Goal: Information Seeking & Learning: Learn about a topic

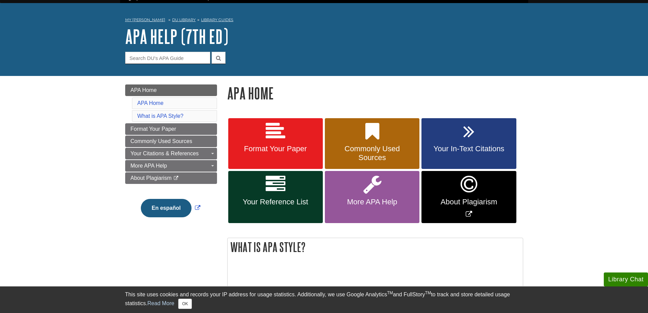
scroll to position [34, 0]
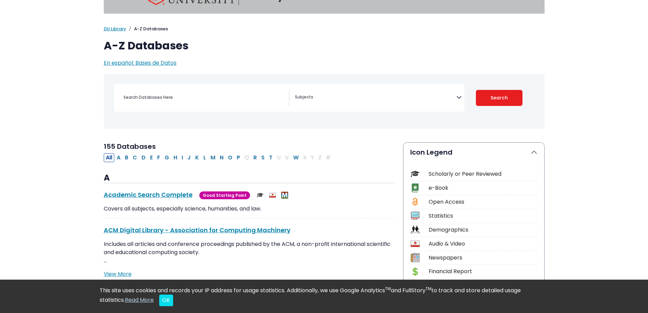
scroll to position [34, 0]
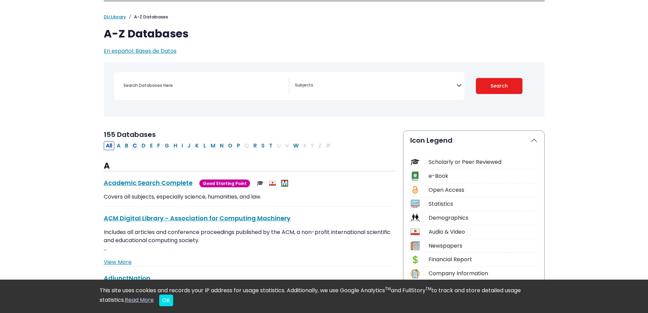
click at [134, 146] on button "C" at bounding box center [135, 145] width 9 height 9
select select "Database Subject Filter"
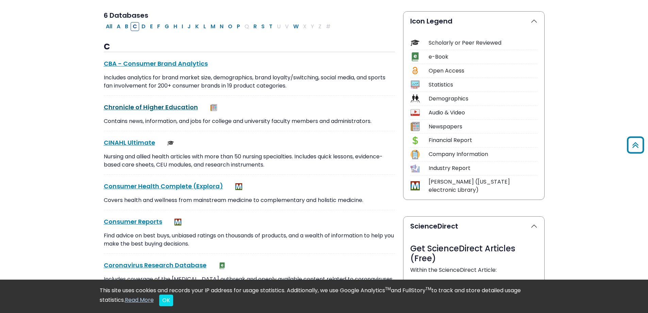
scroll to position [170, 0]
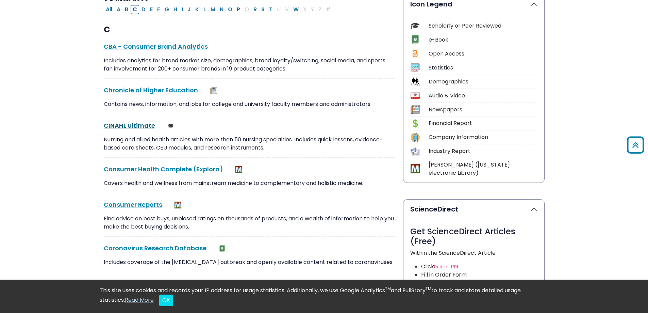
click at [135, 126] on link "CINAHL Ultimate This link opens in a new window" at bounding box center [129, 125] width 51 height 9
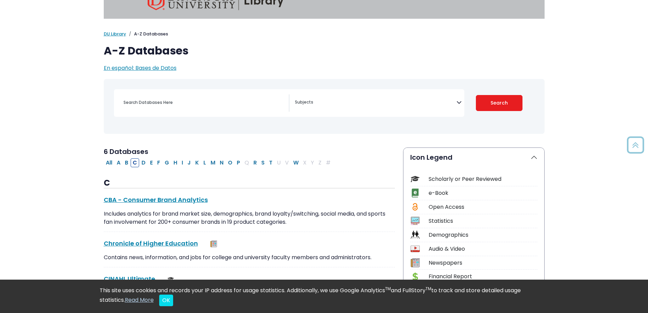
scroll to position [0, 0]
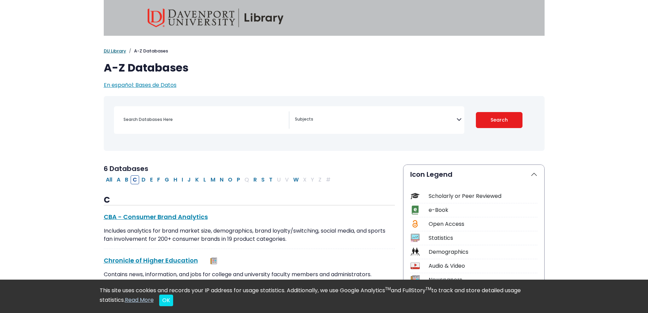
click at [113, 50] on link "DU Library" at bounding box center [115, 51] width 22 height 6
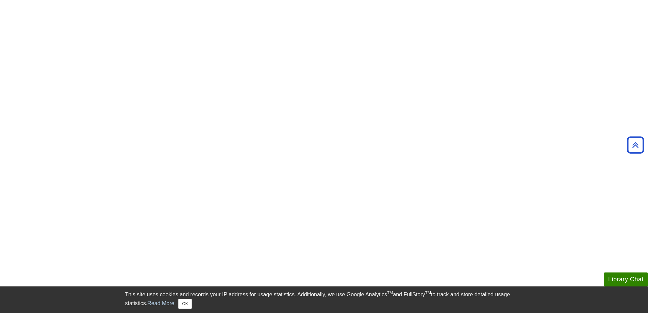
scroll to position [102, 0]
